Goal: Task Accomplishment & Management: Use online tool/utility

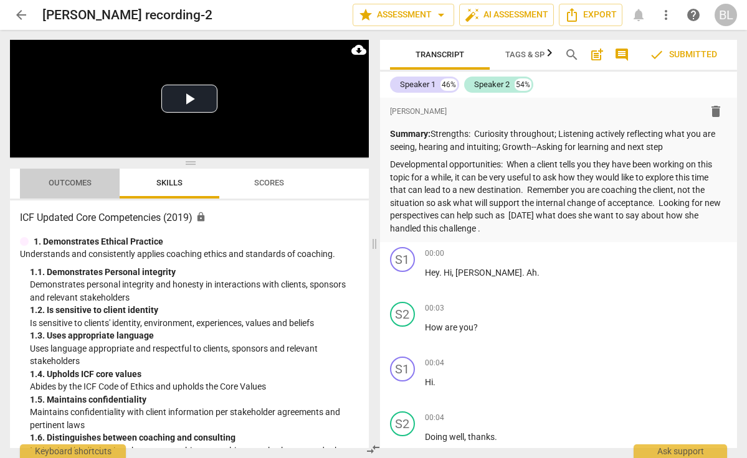
click at [73, 186] on span "Outcomes" at bounding box center [70, 182] width 43 height 9
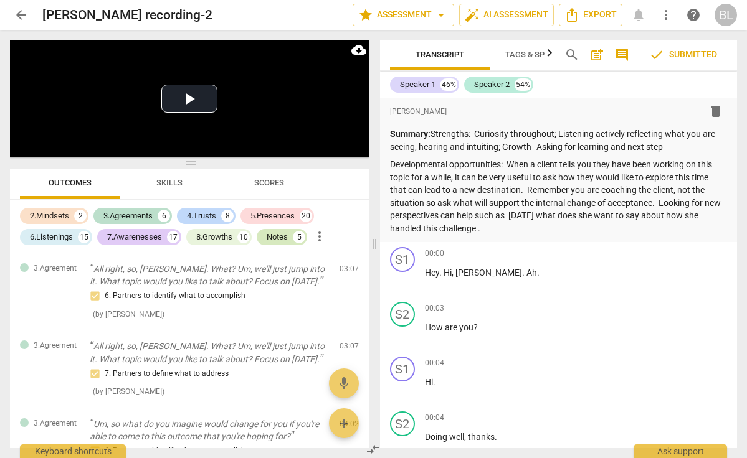
click at [281, 233] on div "Notes" at bounding box center [276, 237] width 21 height 12
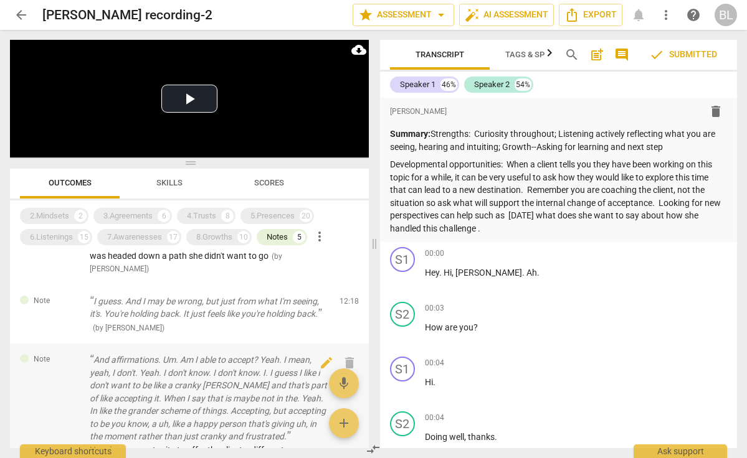
scroll to position [133, 0]
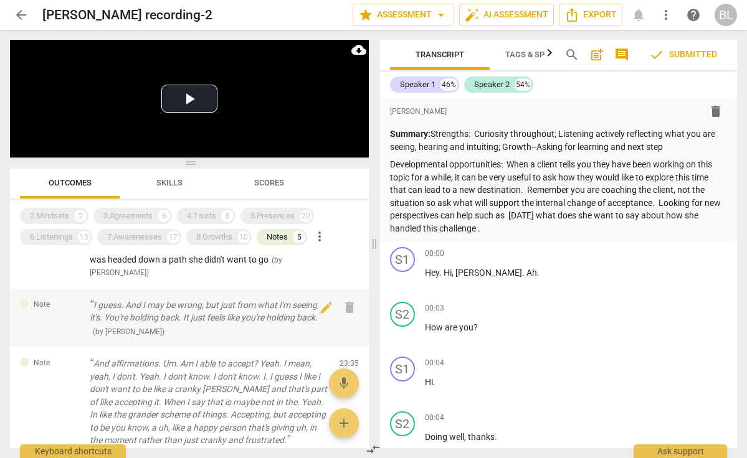
click at [73, 319] on div "Note I guess. And I may be wrong, but just from what I'm seeing, it's. You're h…" at bounding box center [189, 318] width 359 height 59
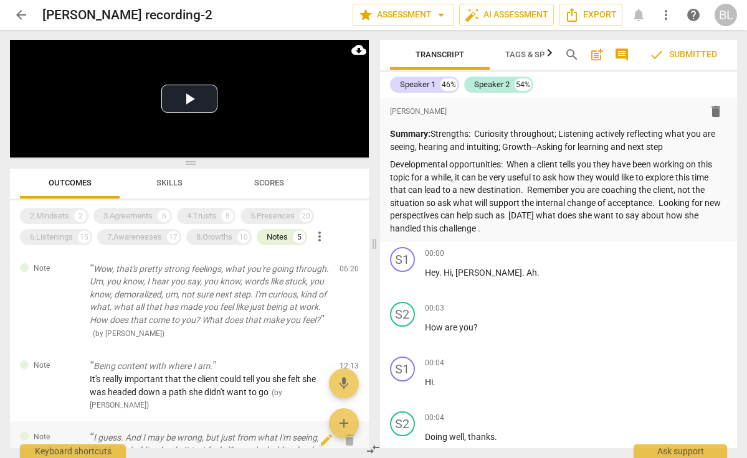
scroll to position [0, 0]
click at [323, 233] on span "more_vert" at bounding box center [319, 236] width 15 height 15
click at [346, 298] on div at bounding box center [373, 229] width 747 height 458
click at [439, 17] on span "arrow_drop_down" at bounding box center [440, 14] width 15 height 15
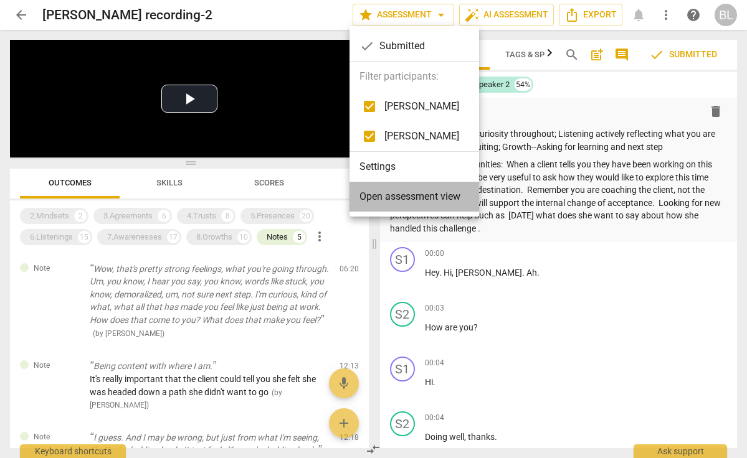
click at [426, 198] on span "Open assessment view" at bounding box center [409, 196] width 101 height 15
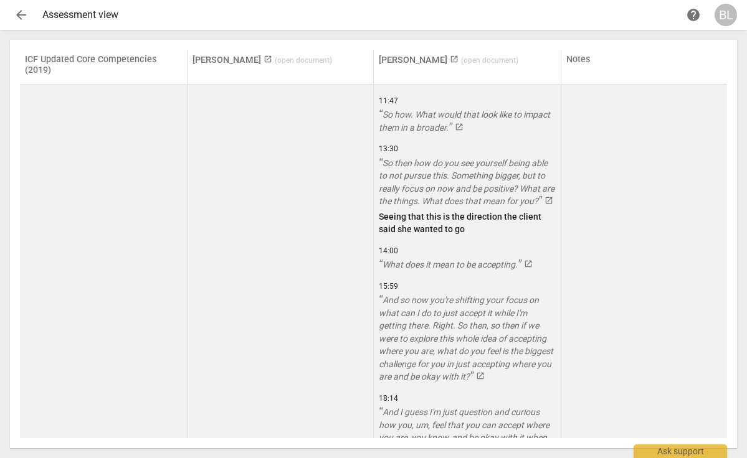
scroll to position [2176, 0]
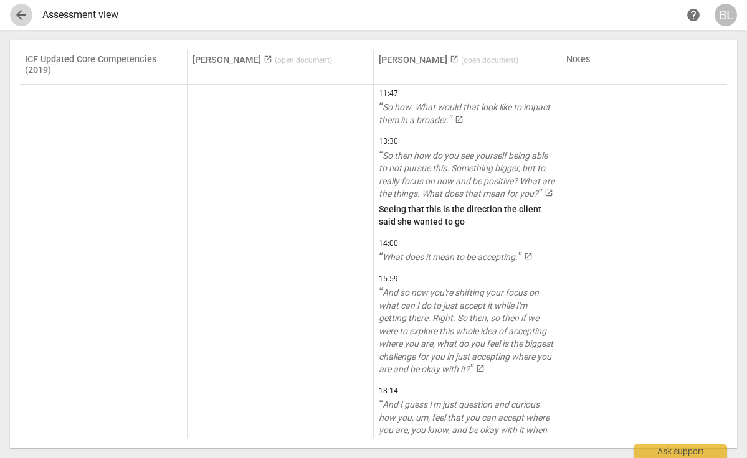
click at [20, 8] on span "arrow_back" at bounding box center [21, 14] width 15 height 15
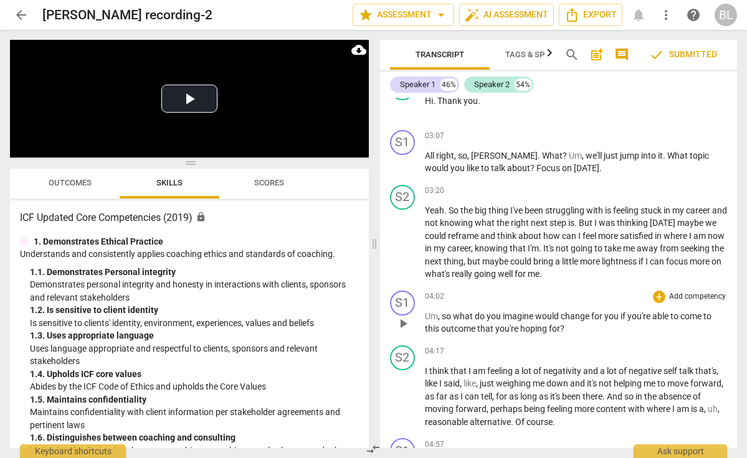
scroll to position [1317, 0]
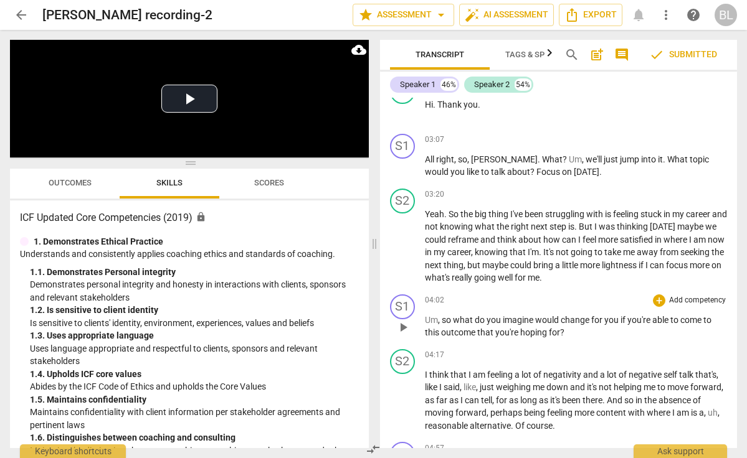
click at [685, 295] on p "Add competency" at bounding box center [696, 300] width 59 height 11
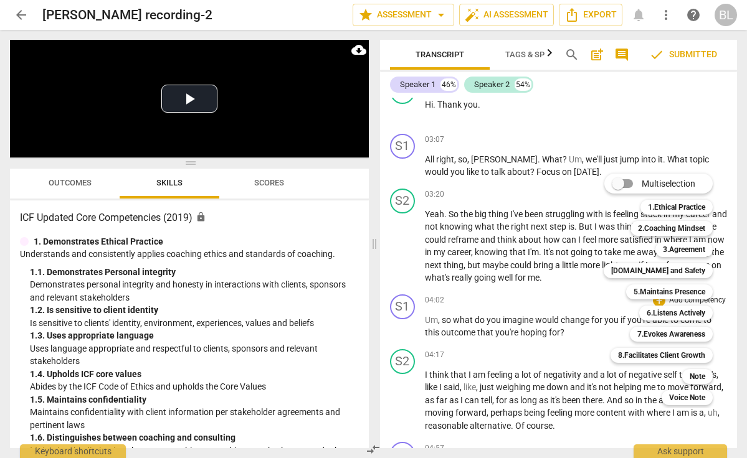
click at [608, 280] on div "Multiselection m 1.Ethical Practice 1 2.Coaching Mindset 2 3.Agreement 3 4.Trus…" at bounding box center [667, 290] width 138 height 238
click at [623, 99] on div at bounding box center [373, 229] width 747 height 458
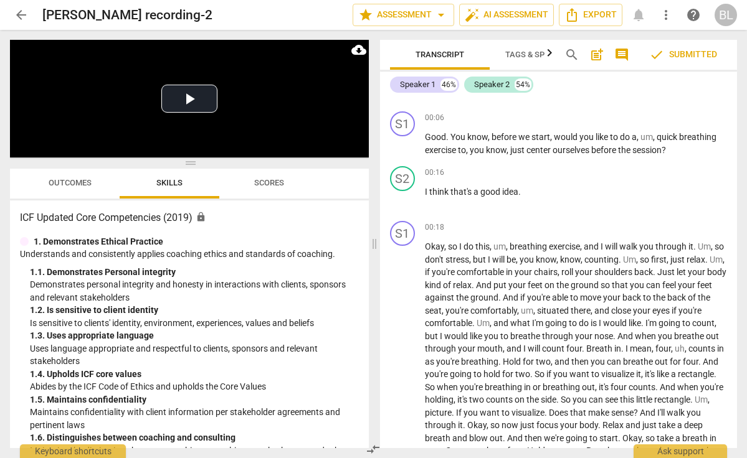
scroll to position [340, 0]
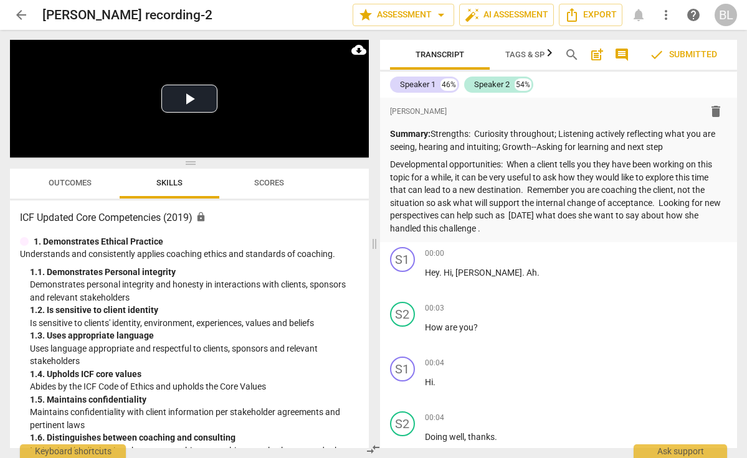
click at [527, 53] on span "Tags & Speakers" at bounding box center [539, 54] width 68 height 9
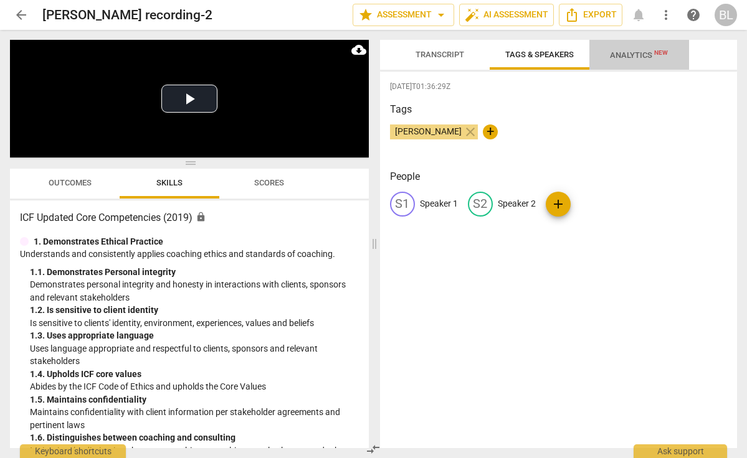
click at [631, 55] on span "Analytics New" at bounding box center [639, 54] width 58 height 9
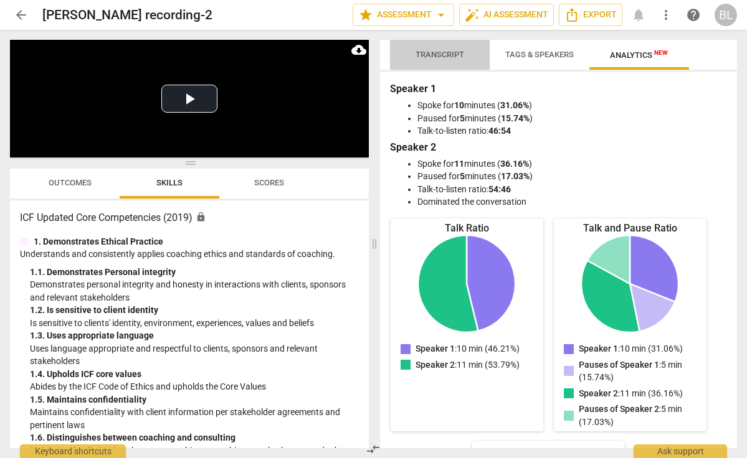
click at [448, 55] on span "Transcript" at bounding box center [439, 54] width 49 height 9
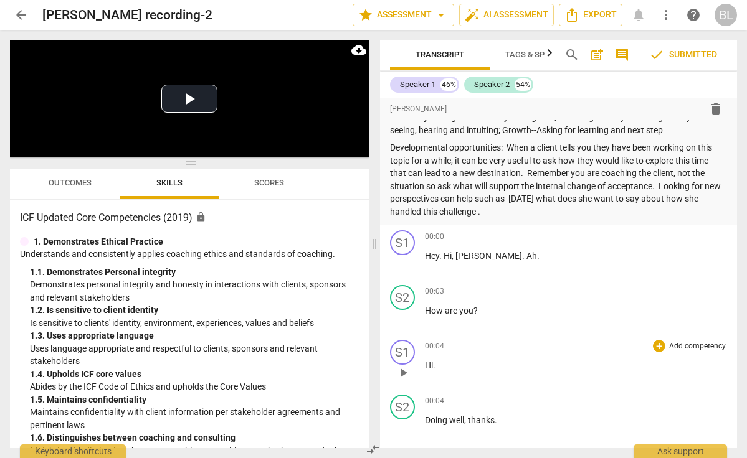
scroll to position [18, 0]
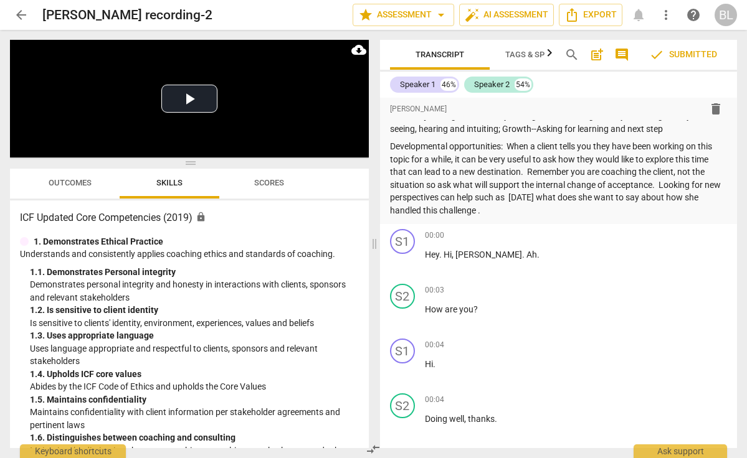
click at [78, 182] on span "Outcomes" at bounding box center [70, 182] width 43 height 9
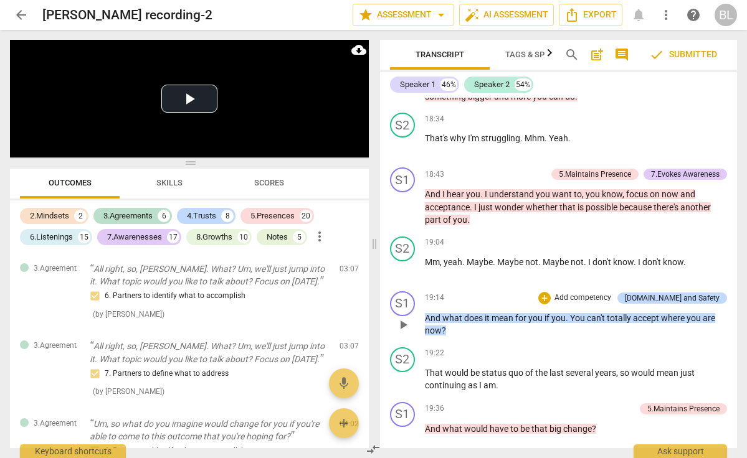
scroll to position [5928, 0]
